Goal: Navigation & Orientation: Find specific page/section

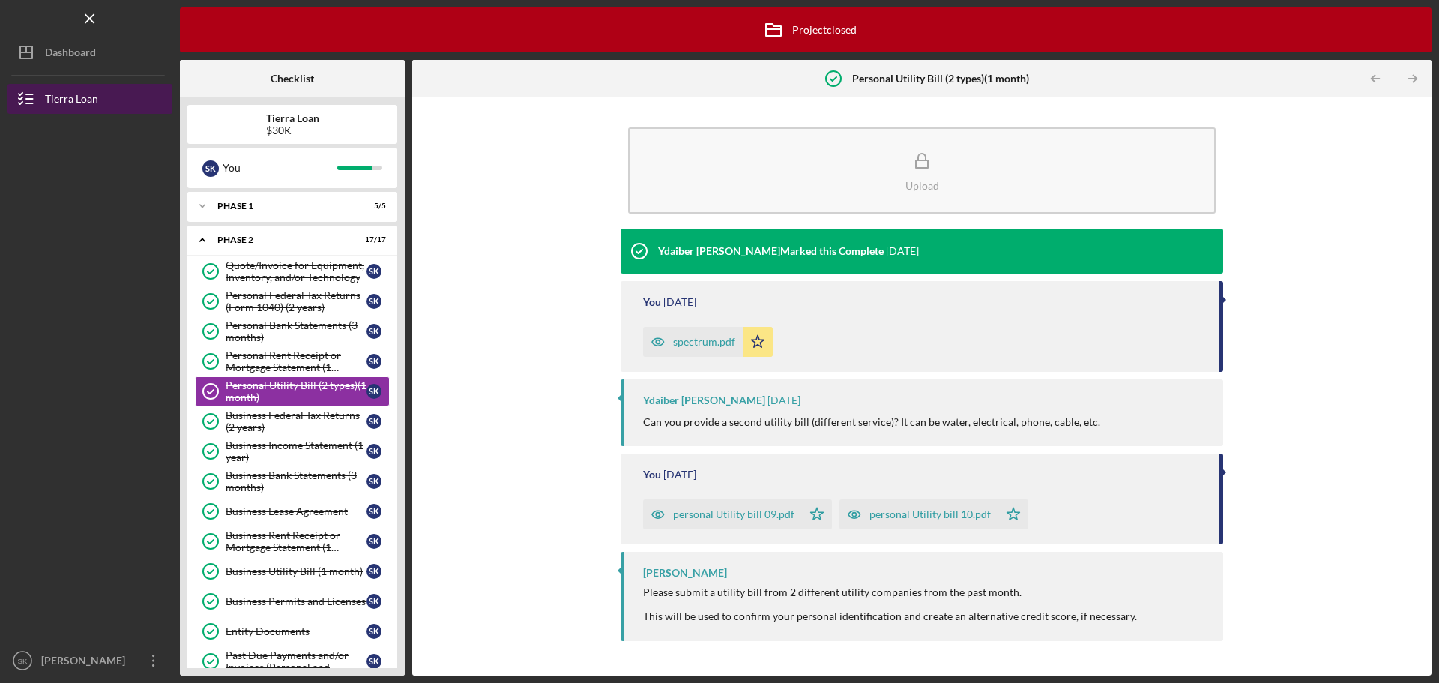
click at [75, 101] on div "Tierra Loan" at bounding box center [71, 101] width 53 height 34
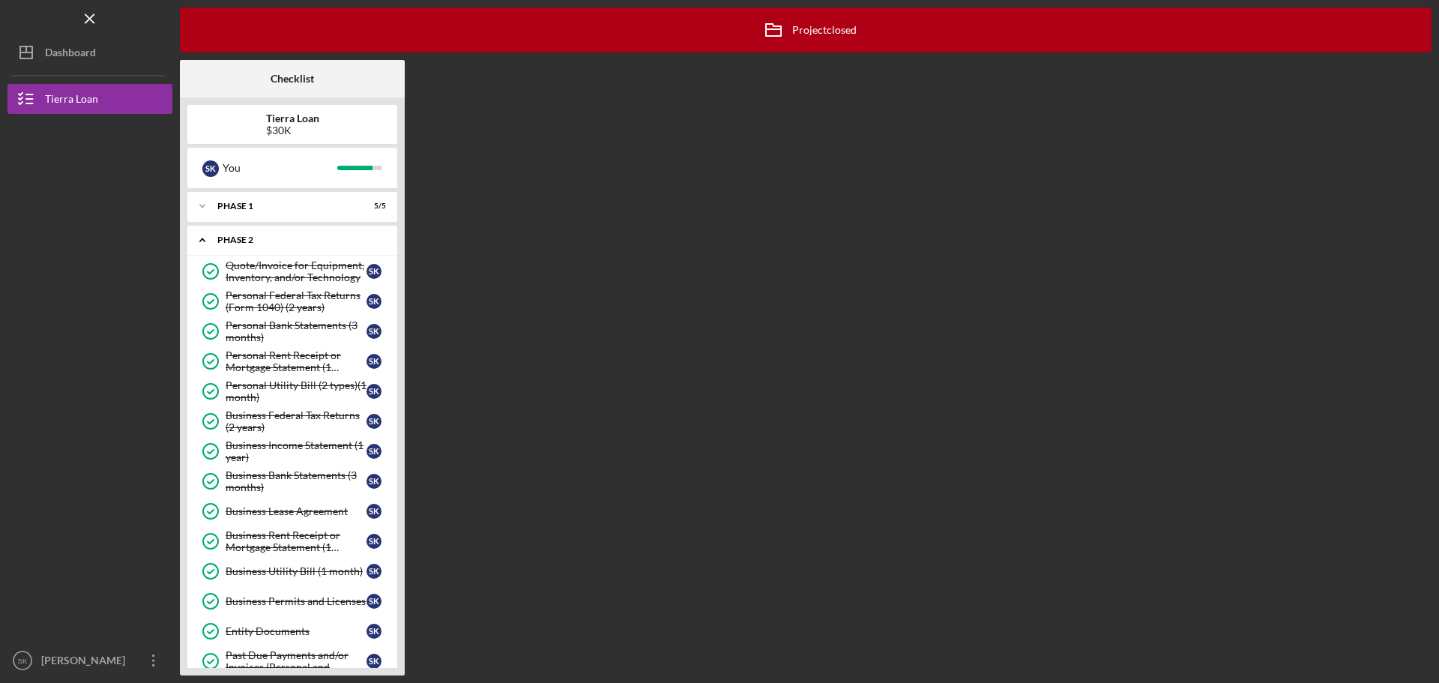
click at [214, 238] on icon "Icon/Expander" at bounding box center [202, 240] width 30 height 30
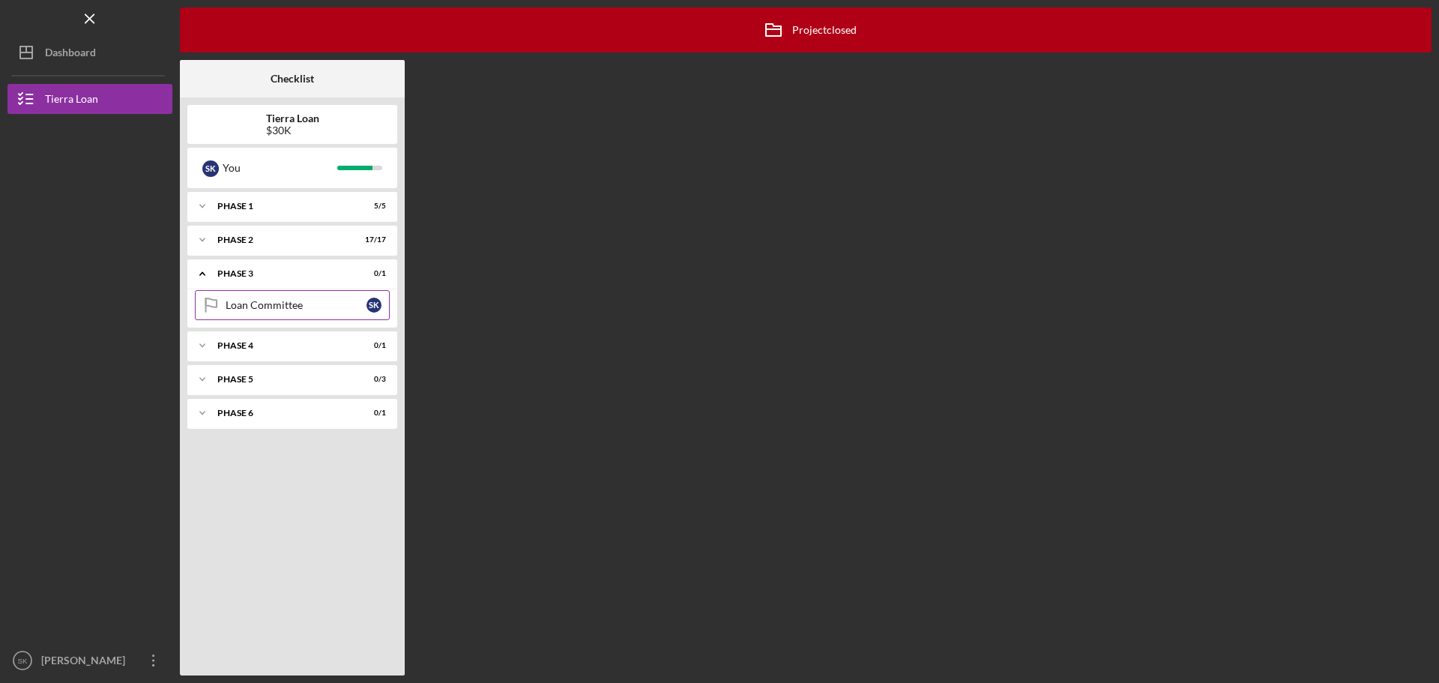
click at [243, 307] on div "Loan Committee" at bounding box center [296, 305] width 141 height 12
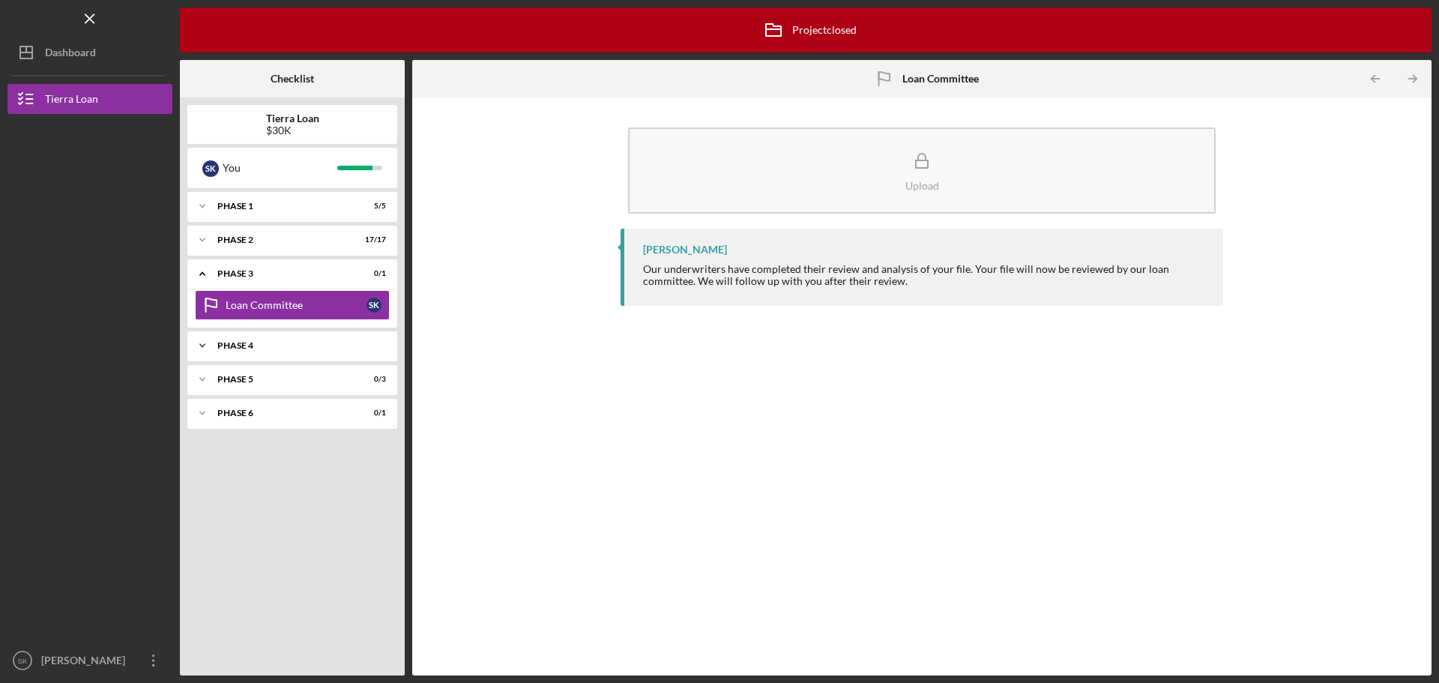
click at [235, 345] on div "Phase 4" at bounding box center [297, 345] width 161 height 9
click at [230, 373] on div "Approval" at bounding box center [296, 377] width 141 height 12
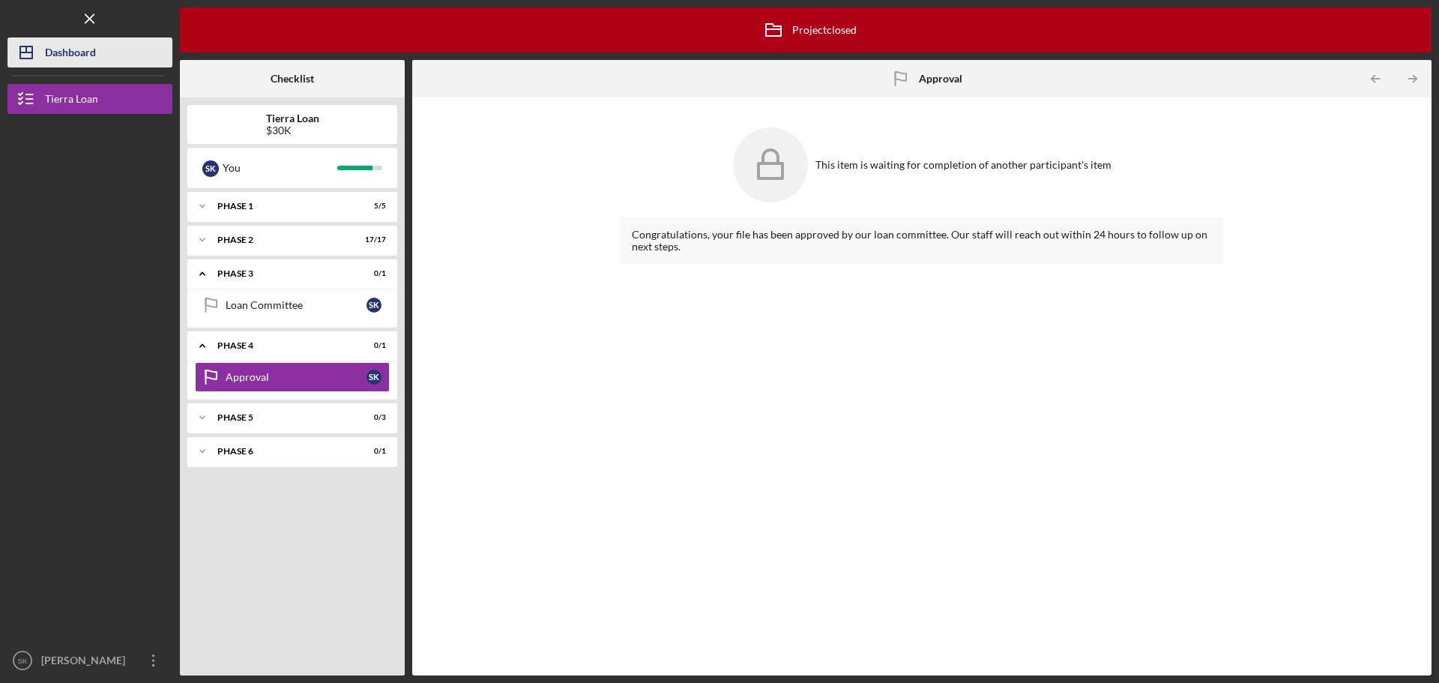
click at [68, 39] on div "Dashboard" at bounding box center [70, 54] width 51 height 34
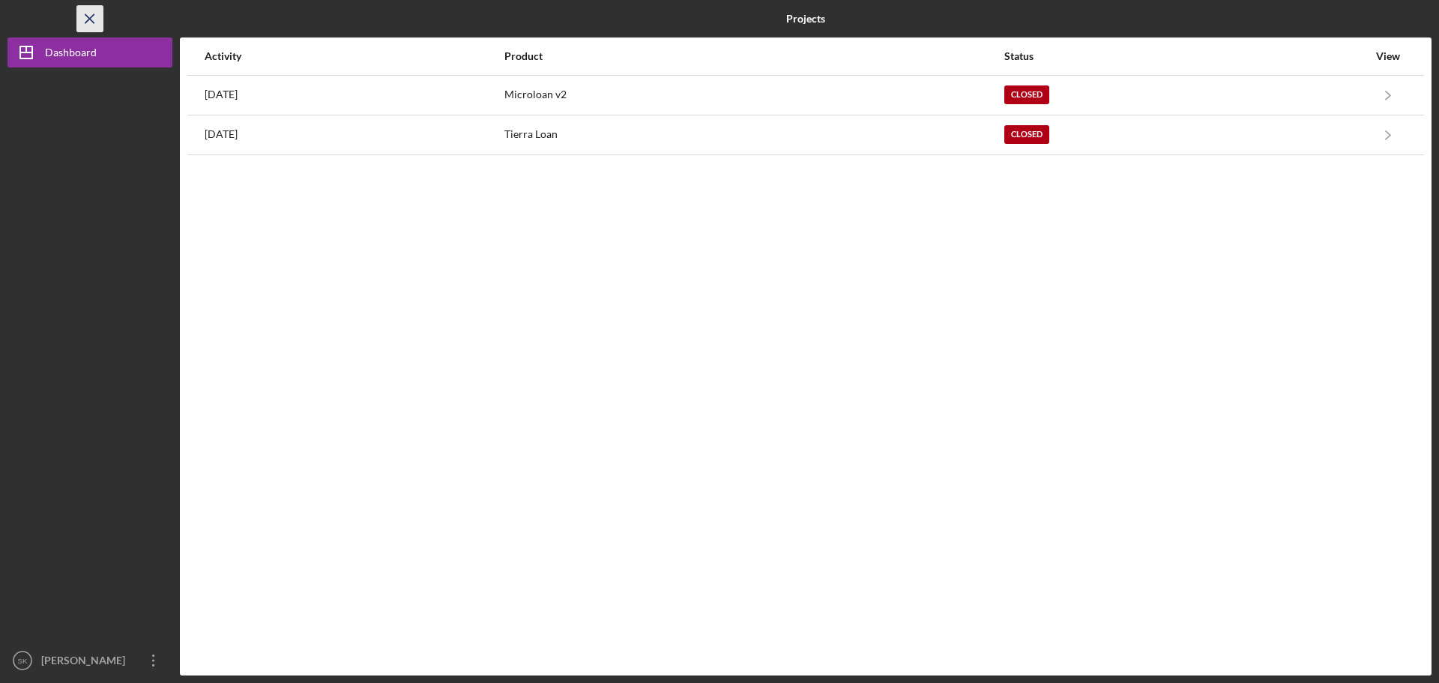
click at [91, 12] on icon "Icon/Menu Close" at bounding box center [90, 19] width 34 height 34
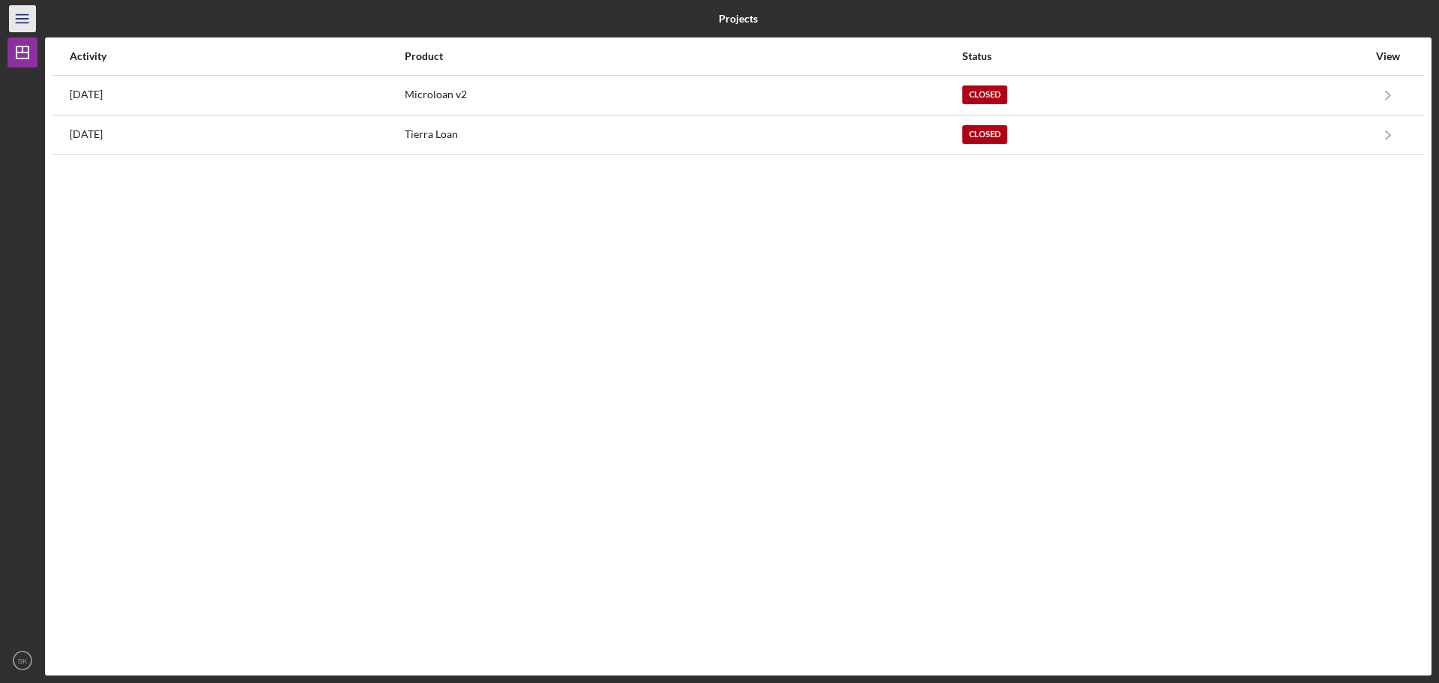
click at [14, 13] on icon "Icon/Menu" at bounding box center [23, 19] width 34 height 34
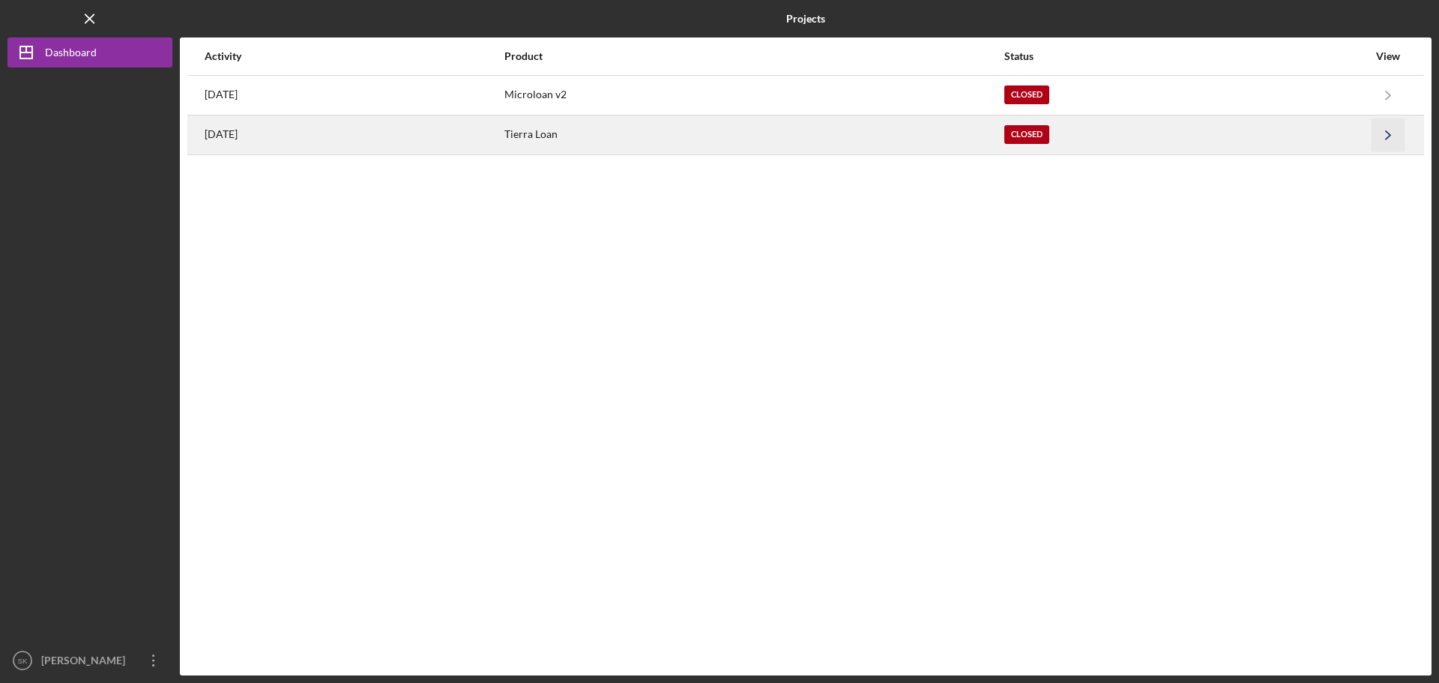
click at [1388, 133] on polyline "button" at bounding box center [1388, 134] width 4 height 8
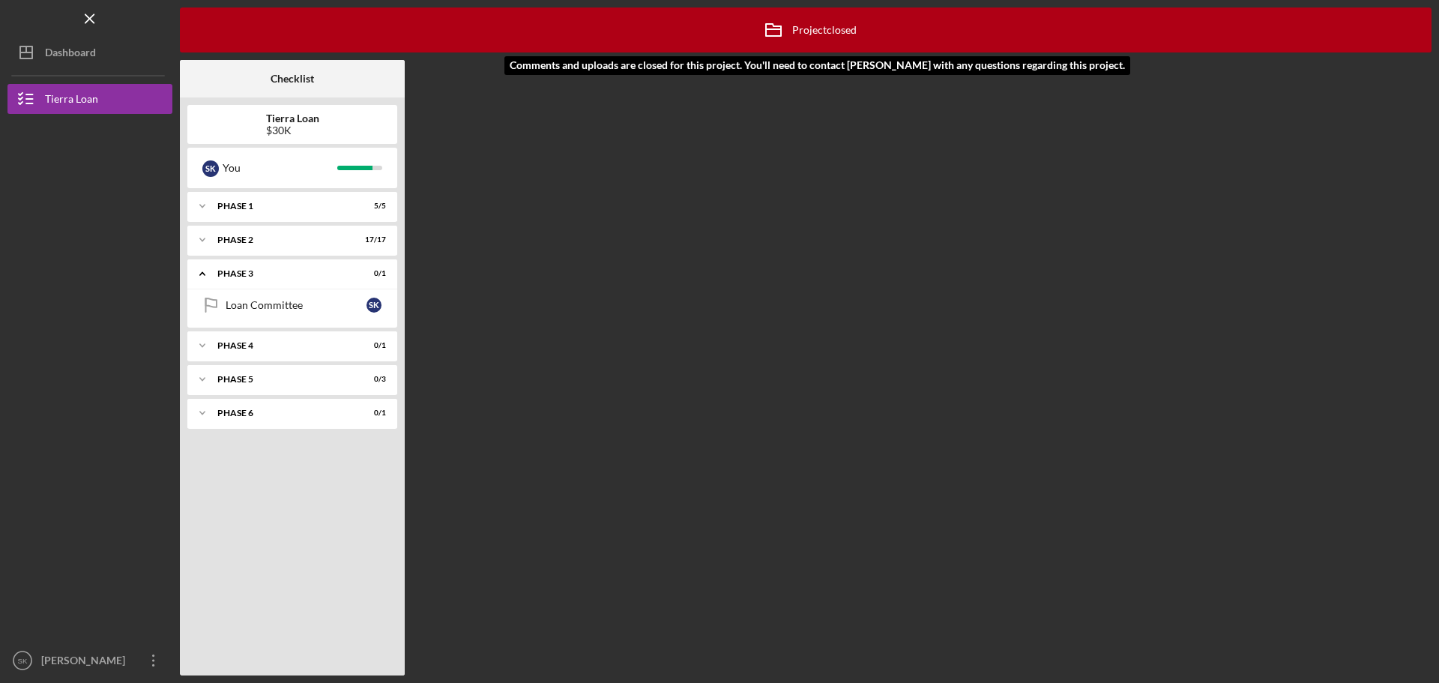
click at [819, 30] on div "Icon/Archived Project closed Icon/Info" at bounding box center [806, 29] width 102 height 37
click at [70, 58] on div "Dashboard" at bounding box center [70, 54] width 51 height 34
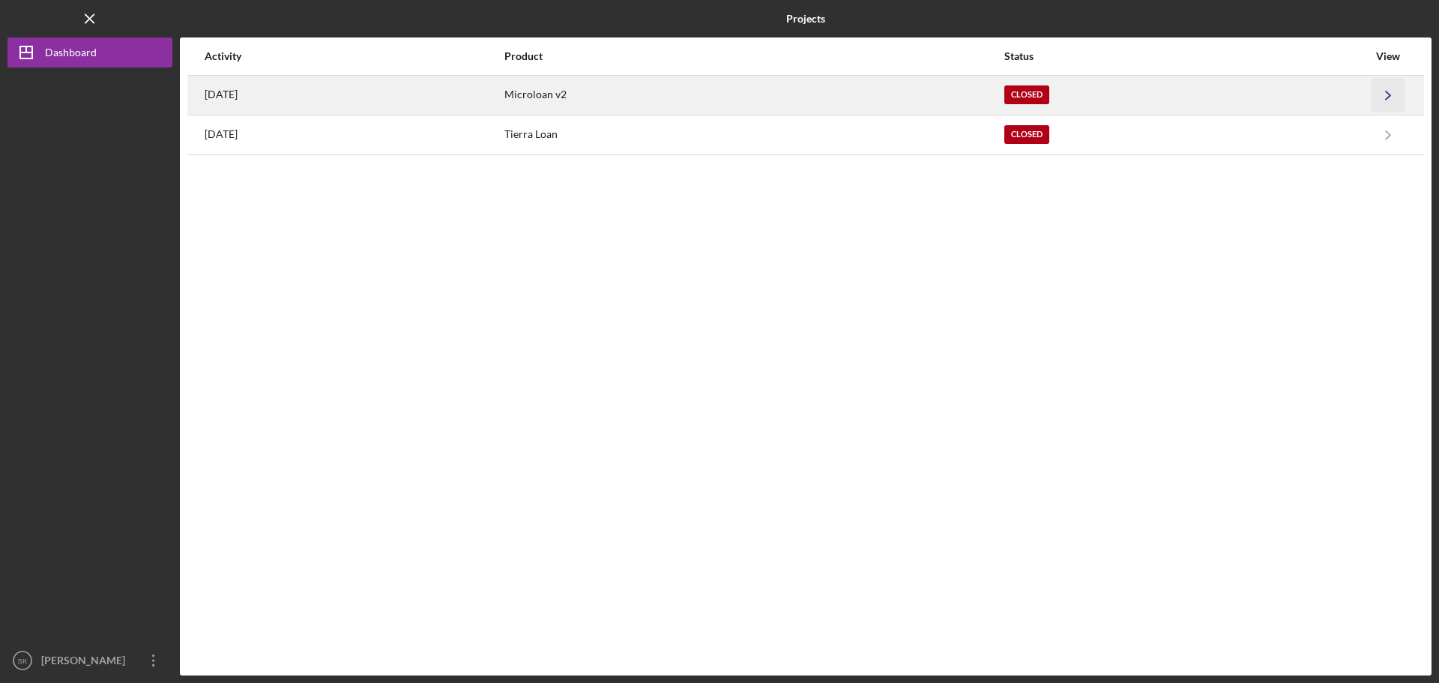
click at [1389, 94] on polyline "button" at bounding box center [1388, 95] width 4 height 8
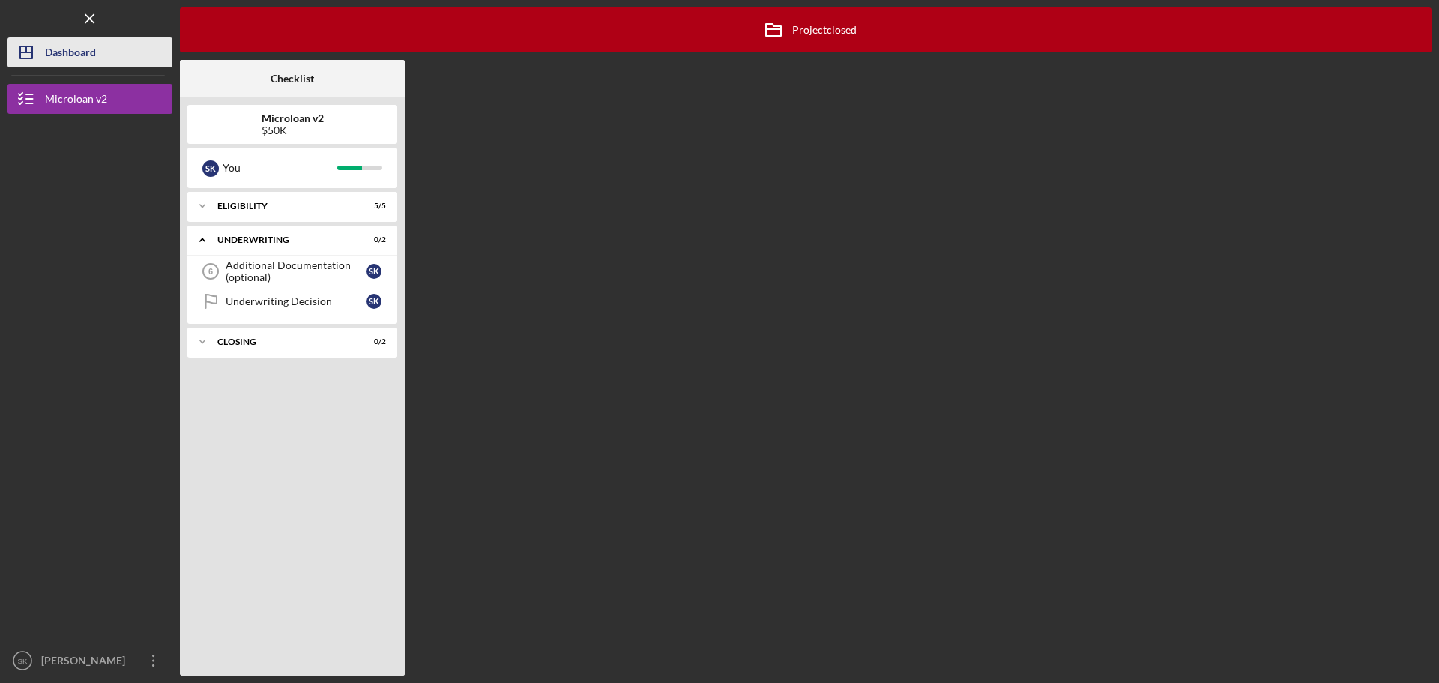
click at [59, 50] on div "Dashboard" at bounding box center [70, 54] width 51 height 34
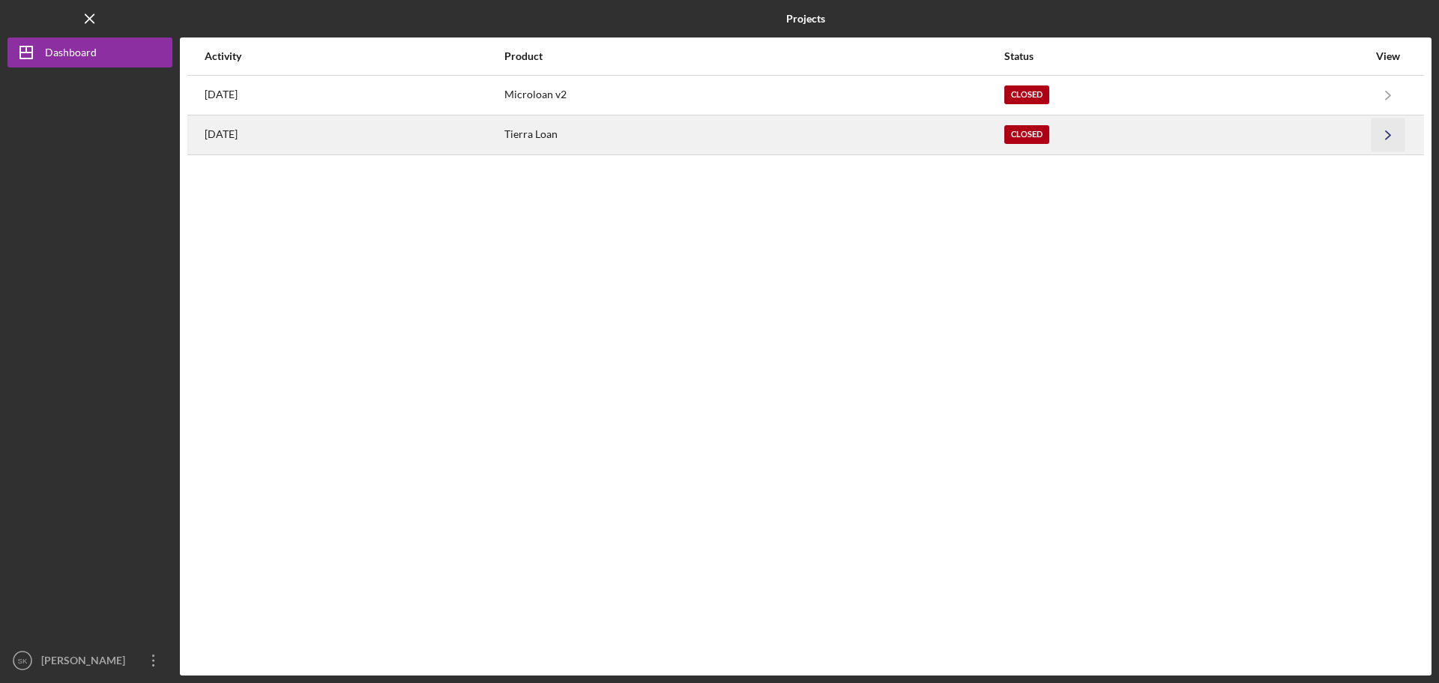
click at [1390, 138] on icon "Icon/Navigate" at bounding box center [1389, 135] width 34 height 34
